Goal: Transaction & Acquisition: Download file/media

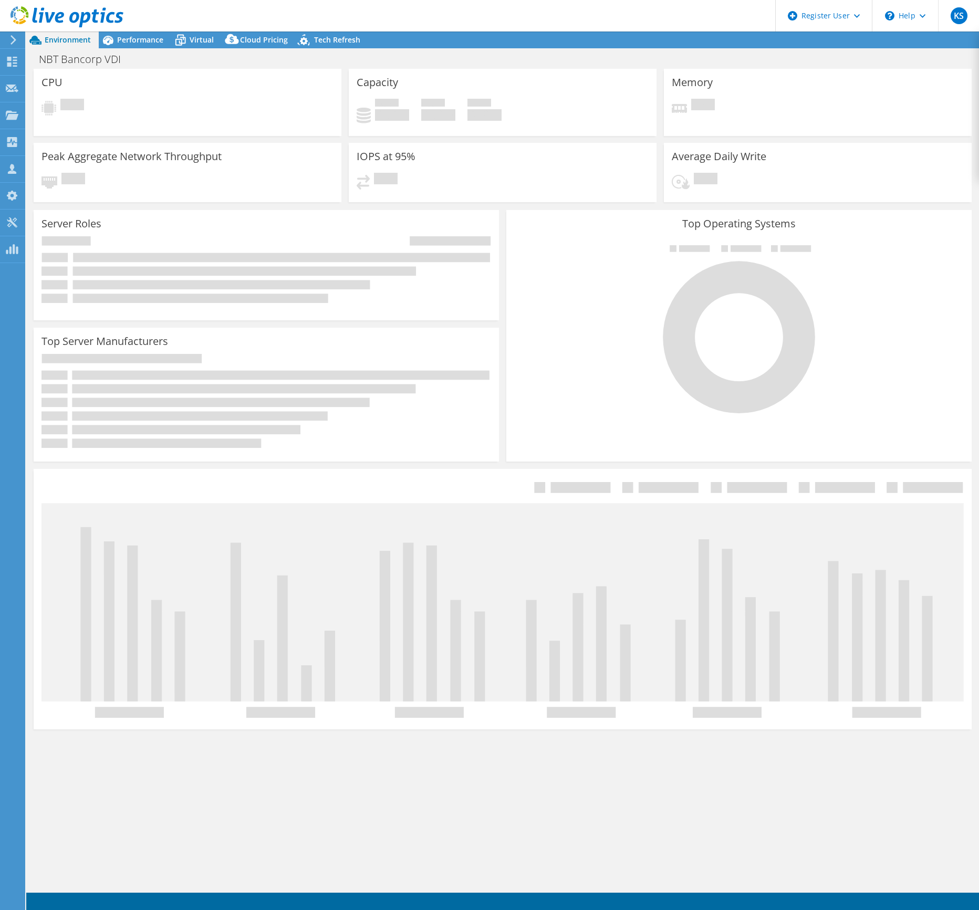
select select "USD"
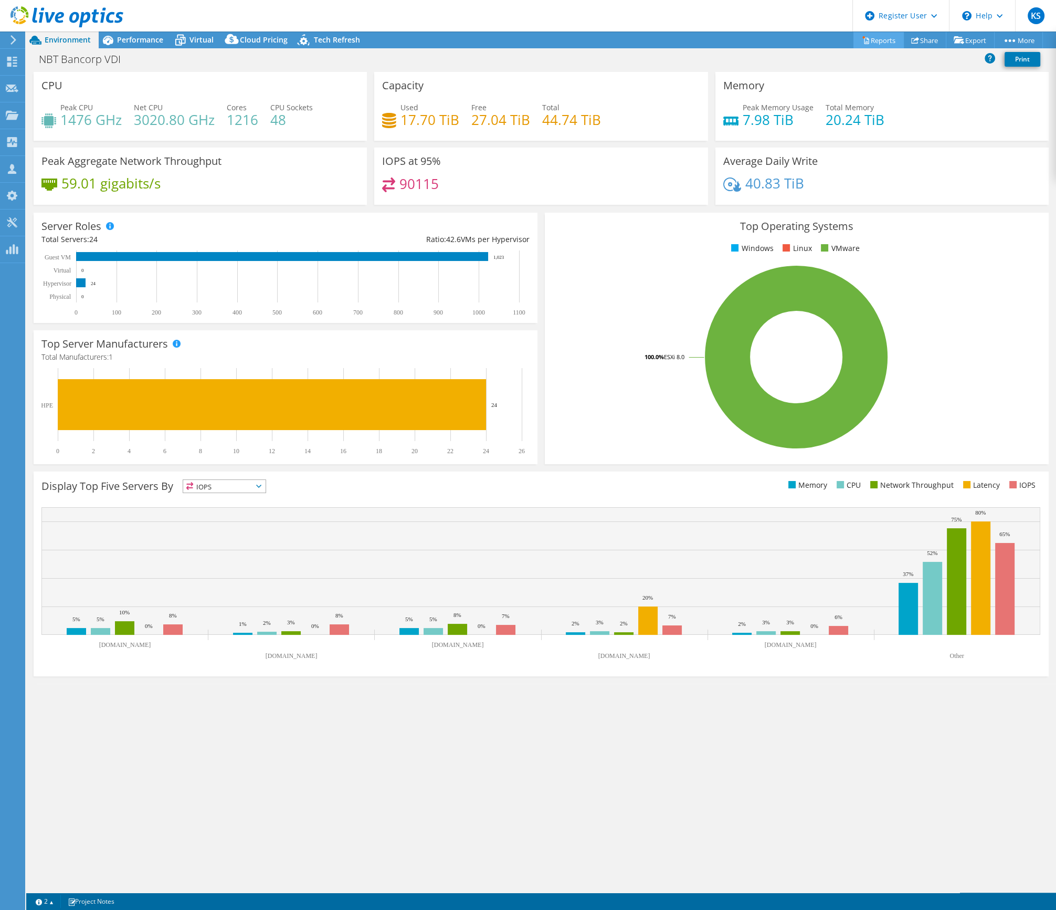
click at [854, 44] on link "Reports" at bounding box center [879, 40] width 50 height 16
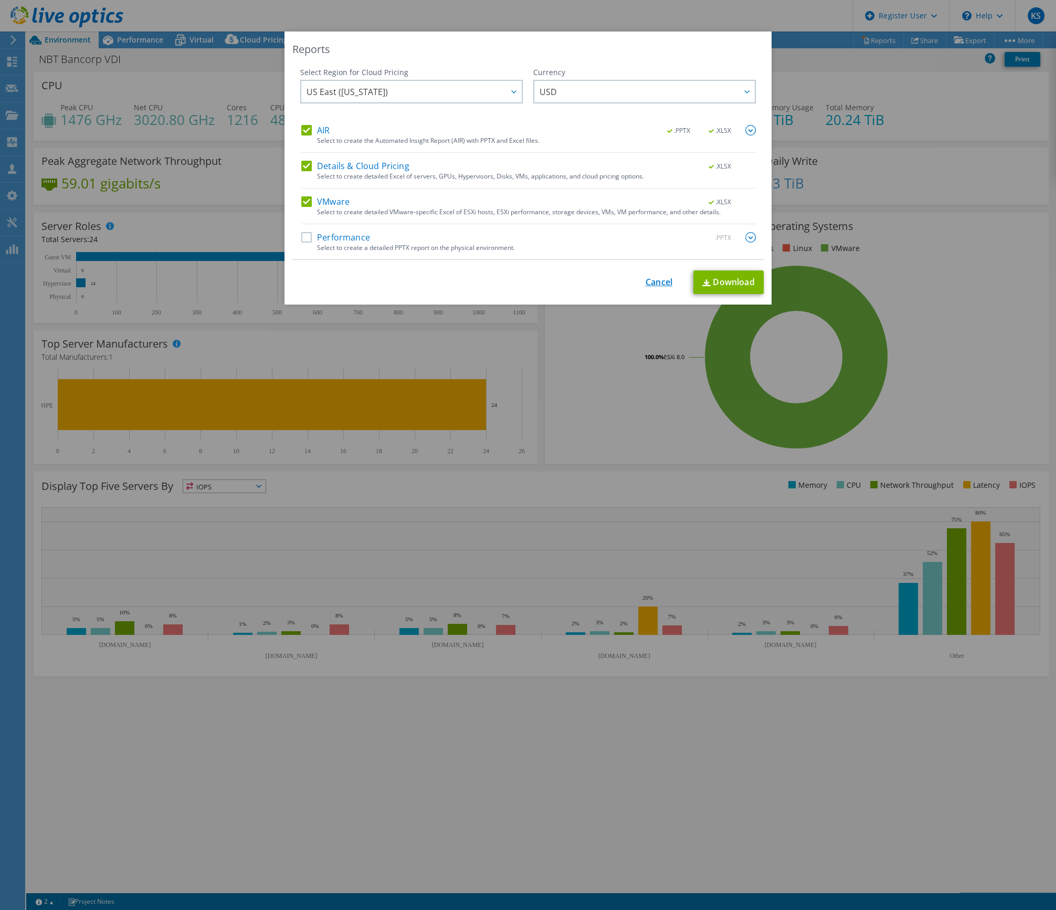
click at [662, 279] on link "Cancel" at bounding box center [659, 282] width 27 height 10
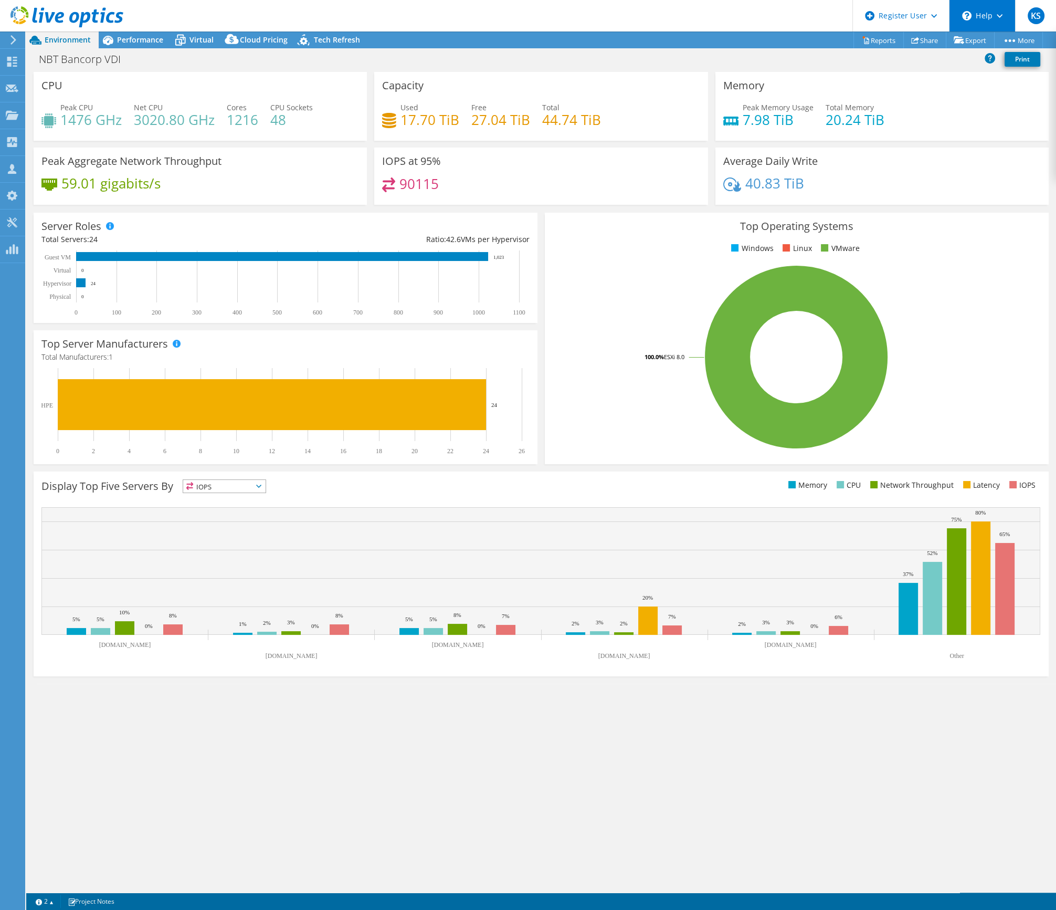
click at [978, 15] on div "\n Help" at bounding box center [982, 16] width 66 height 32
click at [10, 41] on icon at bounding box center [13, 39] width 8 height 9
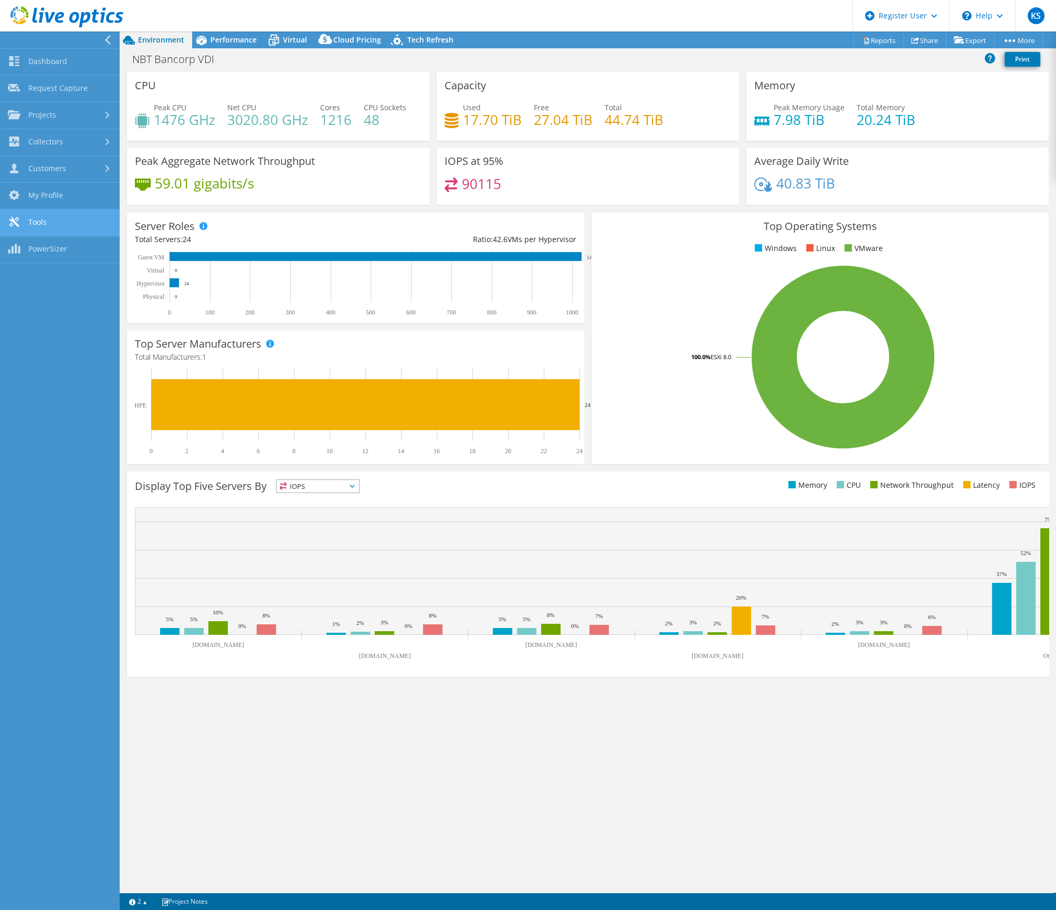
click at [51, 220] on link "Tools" at bounding box center [60, 222] width 120 height 27
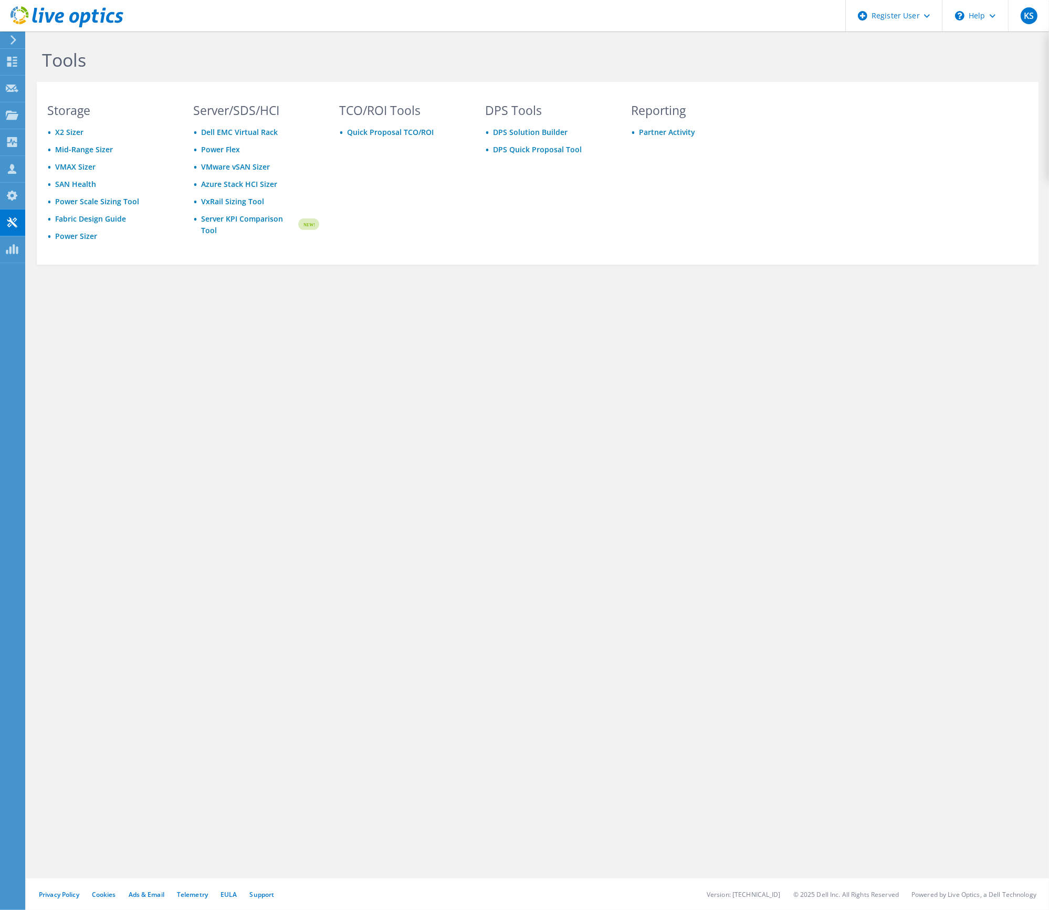
click at [15, 40] on use at bounding box center [14, 39] width 6 height 9
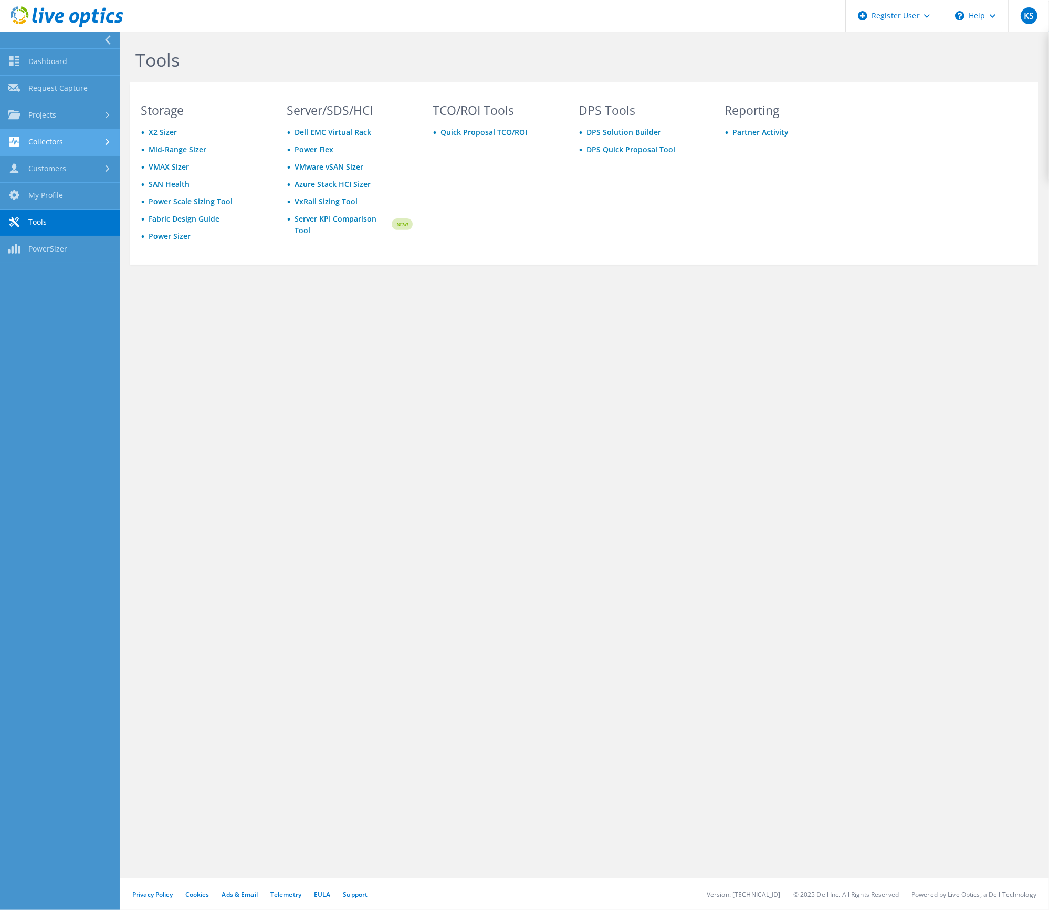
click at [71, 141] on link "Collectors" at bounding box center [60, 142] width 120 height 27
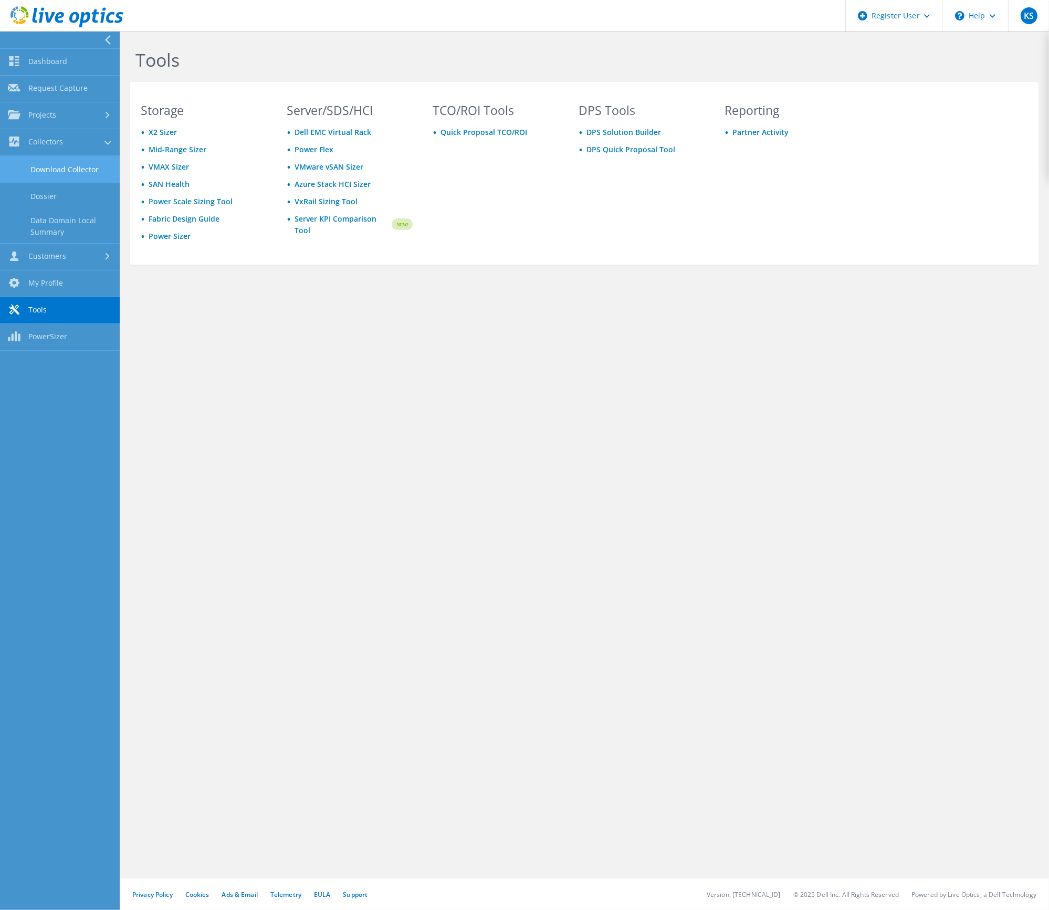
click at [70, 165] on link "Download Collector" at bounding box center [60, 169] width 120 height 27
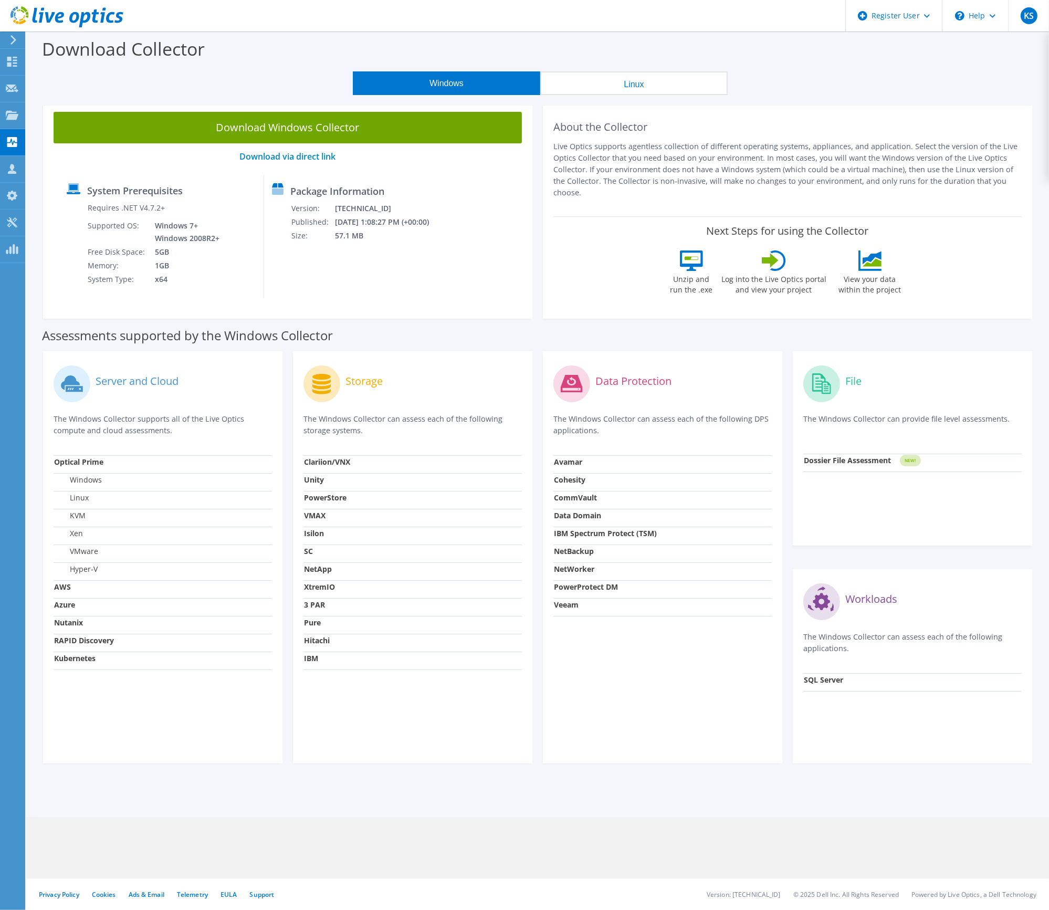
drag, startPoint x: 595, startPoint y: 151, endPoint x: 1033, endPoint y: 191, distance: 439.7
click at [1033, 191] on div "About the Collector Live Optics supports agentless collection of different oper…" at bounding box center [788, 209] width 500 height 217
click at [629, 80] on button "Linux" at bounding box center [633, 83] width 187 height 24
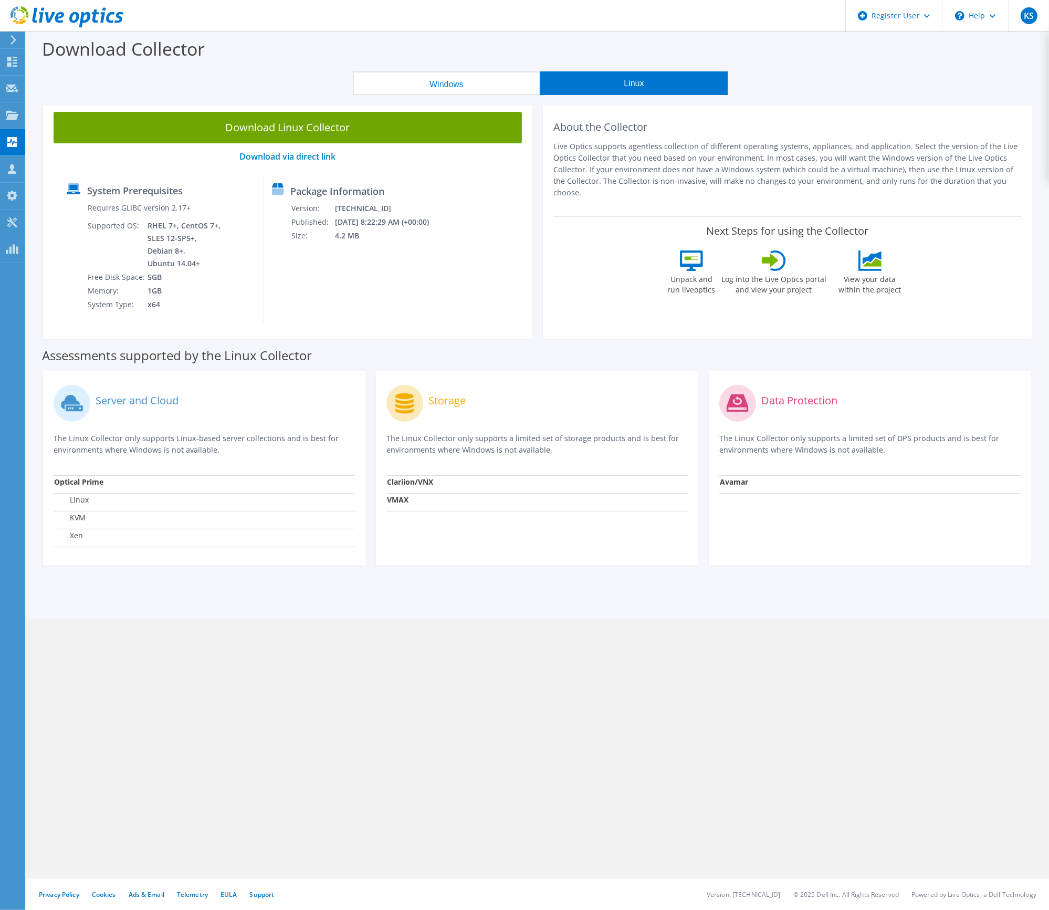
click at [445, 85] on button "Windows" at bounding box center [446, 83] width 187 height 24
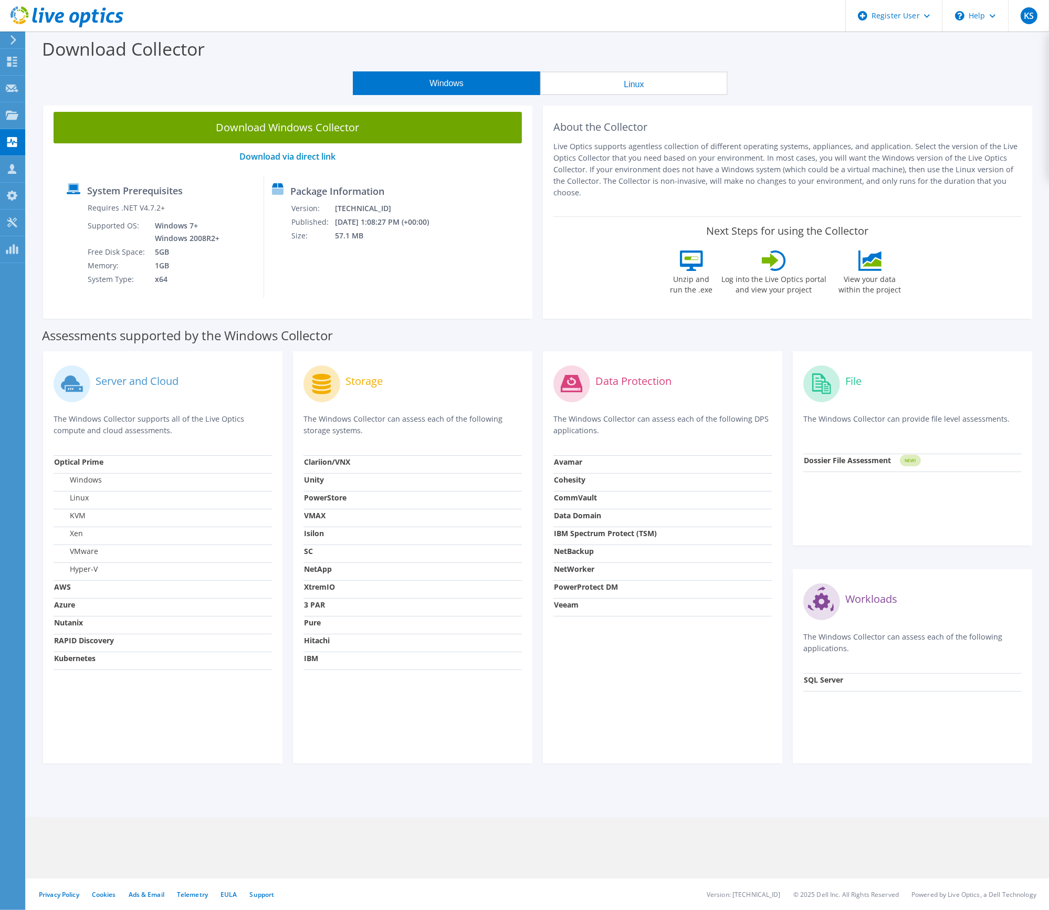
click at [686, 88] on button "Linux" at bounding box center [633, 83] width 187 height 24
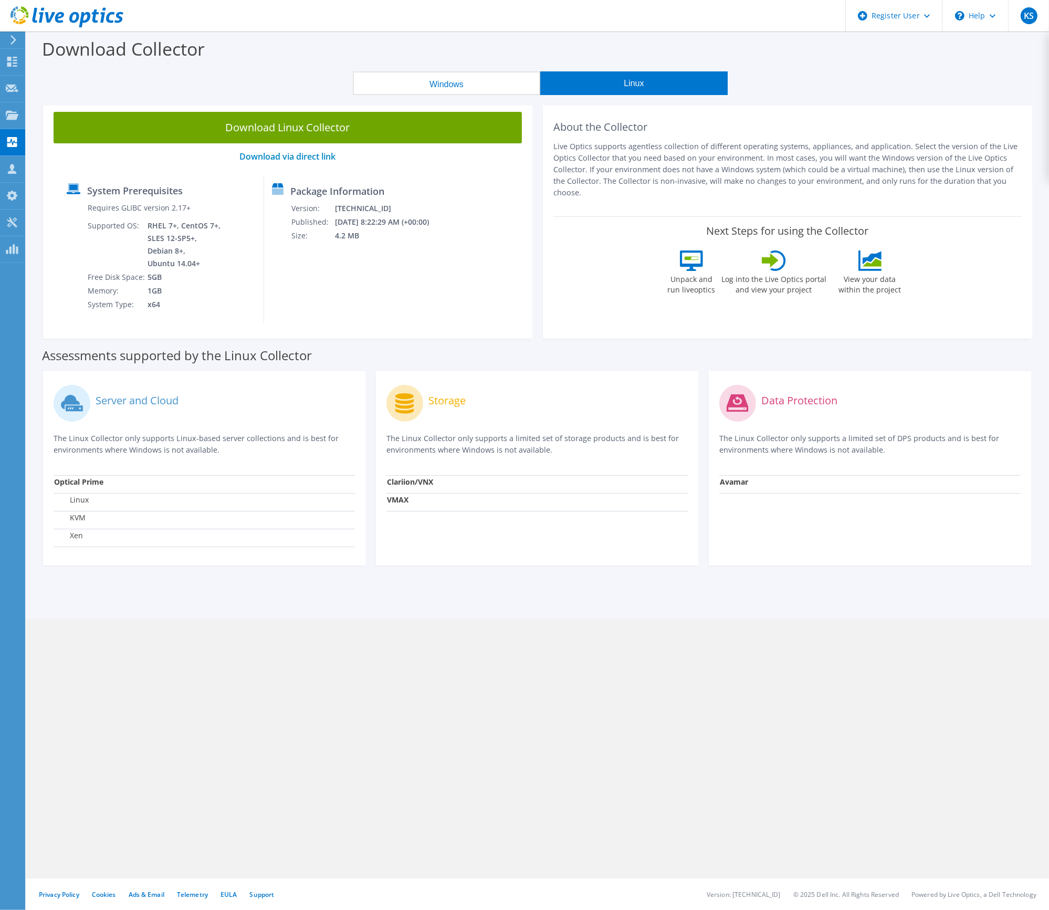
click at [477, 82] on button "Windows" at bounding box center [446, 83] width 187 height 24
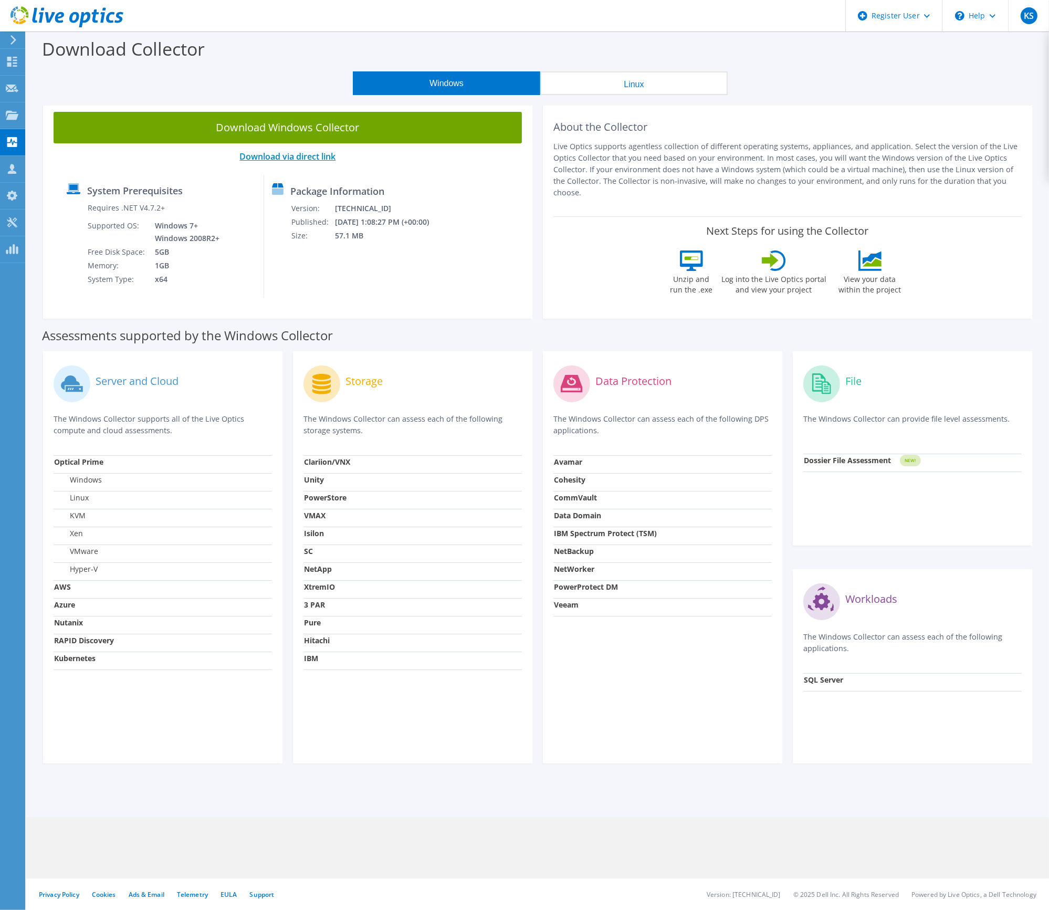
click at [295, 156] on link "Download via direct link" at bounding box center [288, 157] width 96 height 12
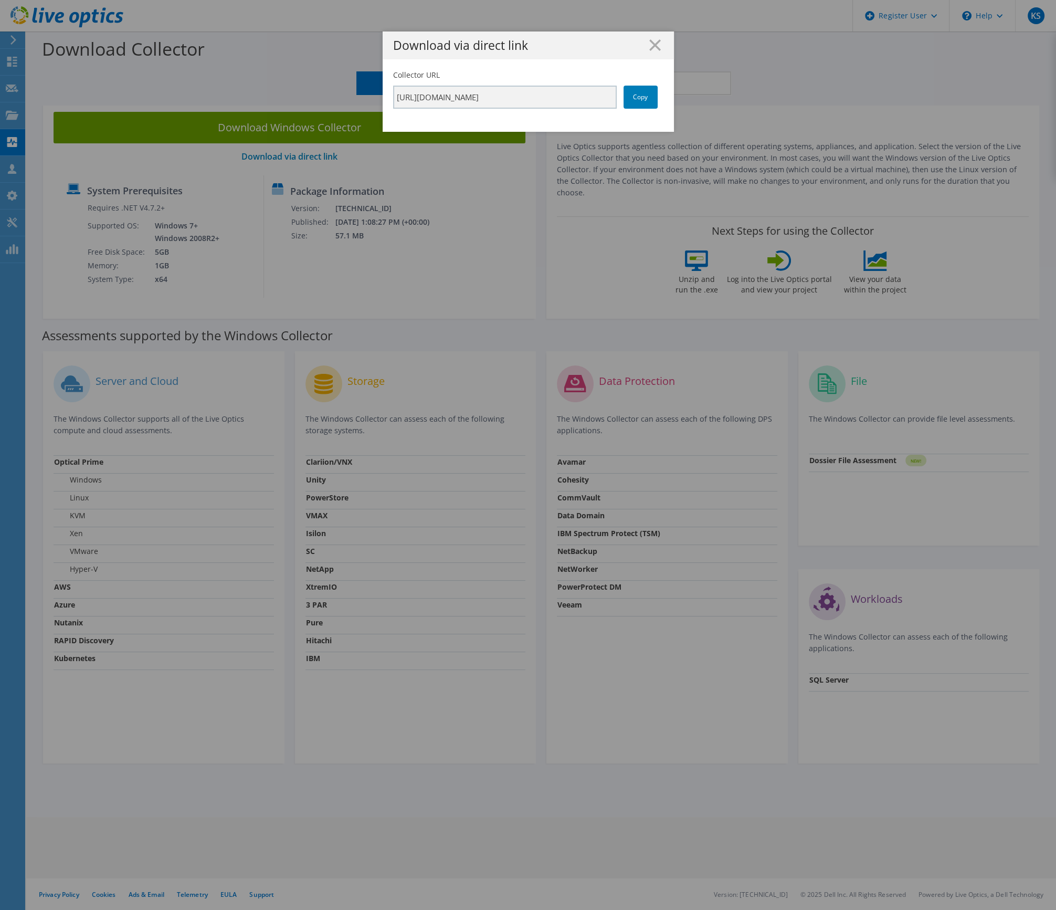
drag, startPoint x: 648, startPoint y: 48, endPoint x: 641, endPoint y: 56, distance: 10.4
click at [650, 47] on line at bounding box center [655, 45] width 11 height 11
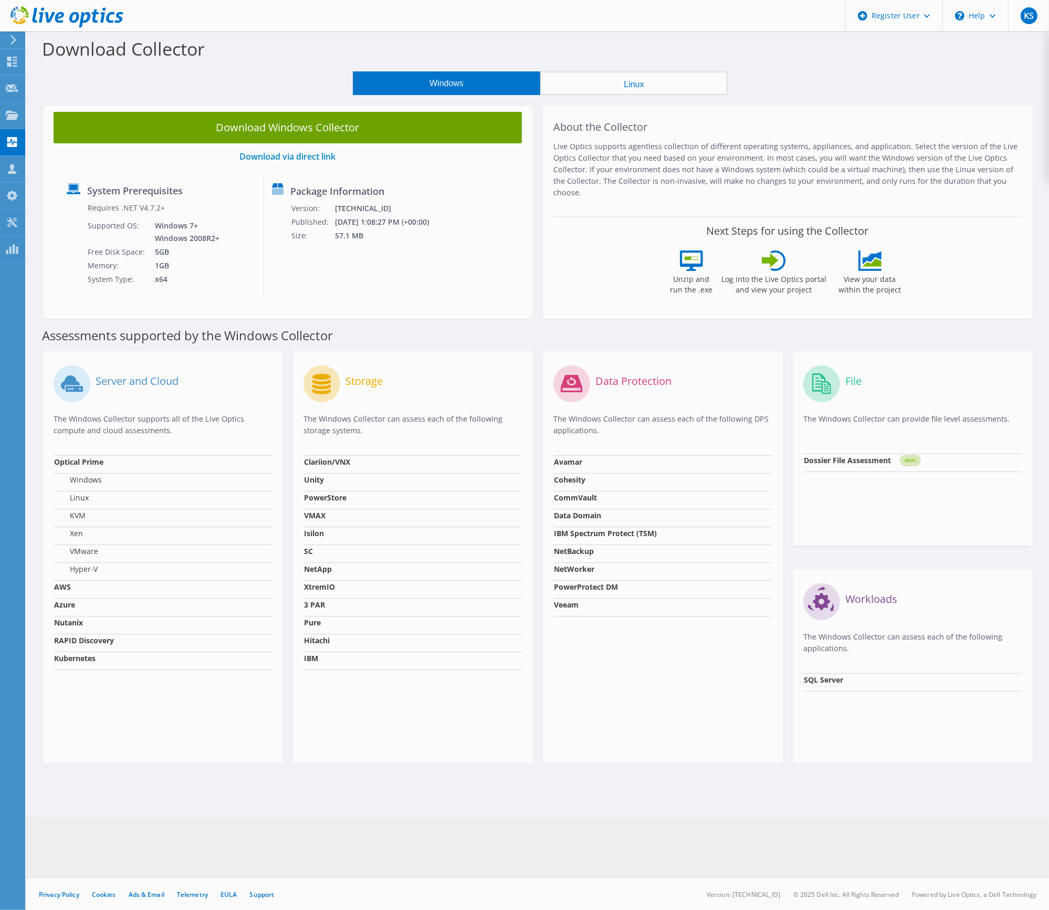
click at [279, 120] on link "Download Windows Collector" at bounding box center [288, 128] width 468 height 32
